Goal: Task Accomplishment & Management: Manage account settings

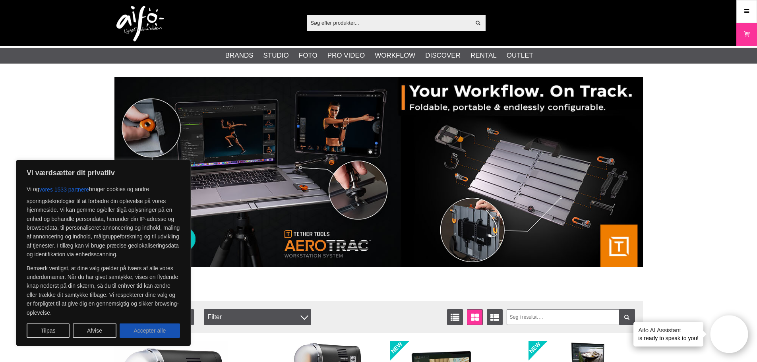
click at [158, 331] on button "Accepter alle" at bounding box center [150, 330] width 60 height 14
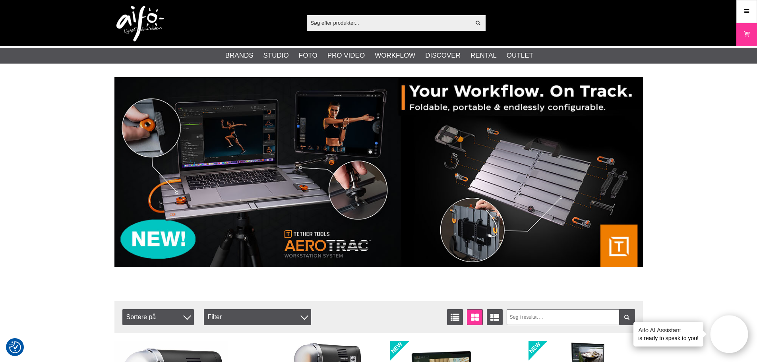
checkbox input "true"
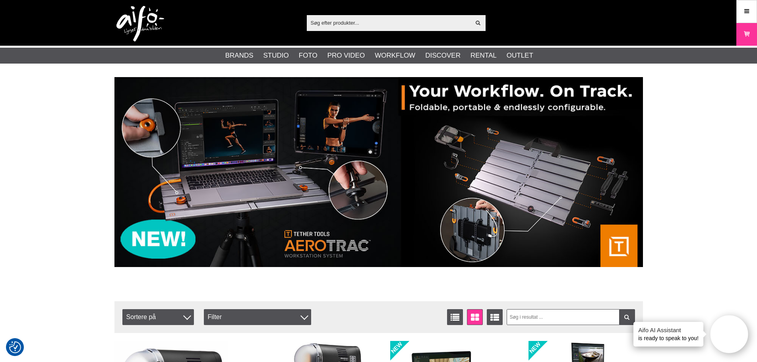
click at [158, 331] on div "Filtrer Sortere på Antal træf 20 Vis liste Vinduevisning Udvid liste Sortere på…" at bounding box center [378, 317] width 529 height 32
click at [748, 14] on icon at bounding box center [746, 11] width 7 height 9
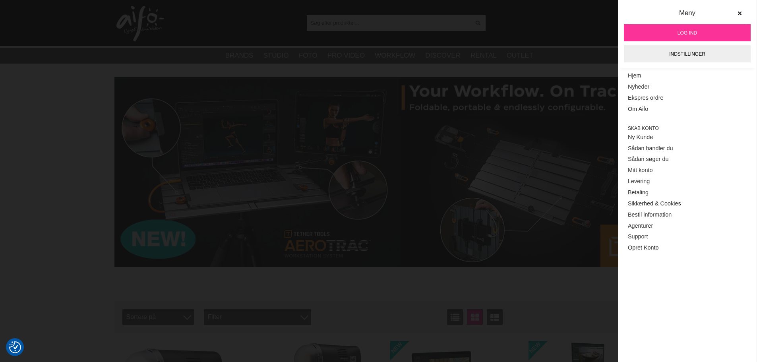
click at [686, 27] on link "Log ind" at bounding box center [687, 32] width 127 height 17
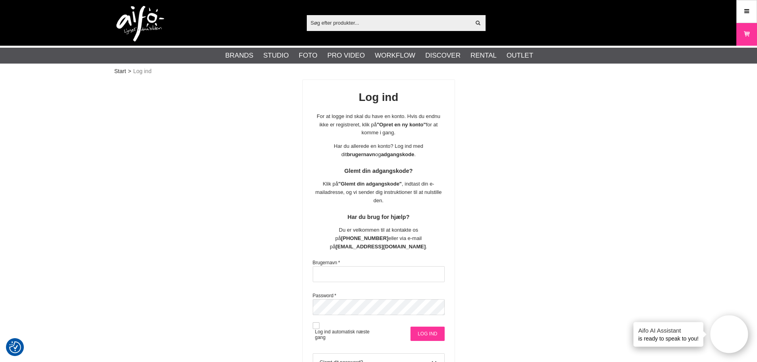
type input "[EMAIL_ADDRESS][DOMAIN_NAME]"
click at [428, 327] on input "Log ind" at bounding box center [428, 334] width 34 height 14
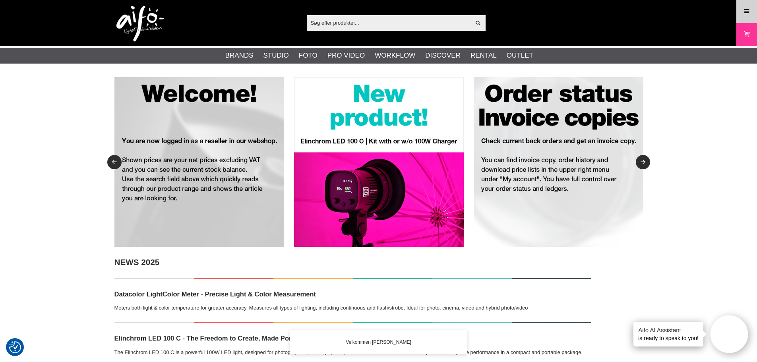
click at [749, 13] on icon at bounding box center [746, 11] width 7 height 9
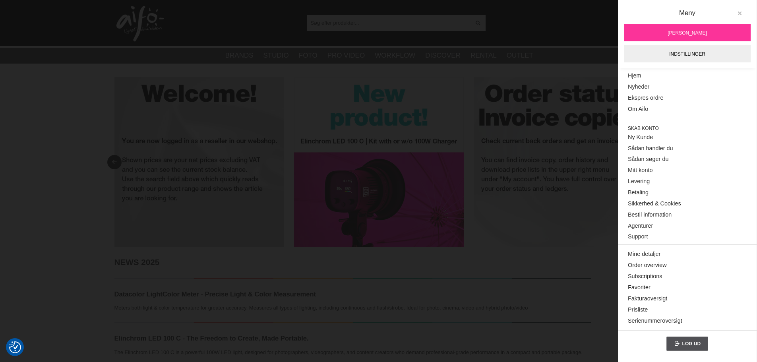
click at [740, 10] on button at bounding box center [739, 13] width 14 height 14
